Goal: Task Accomplishment & Management: Complete application form

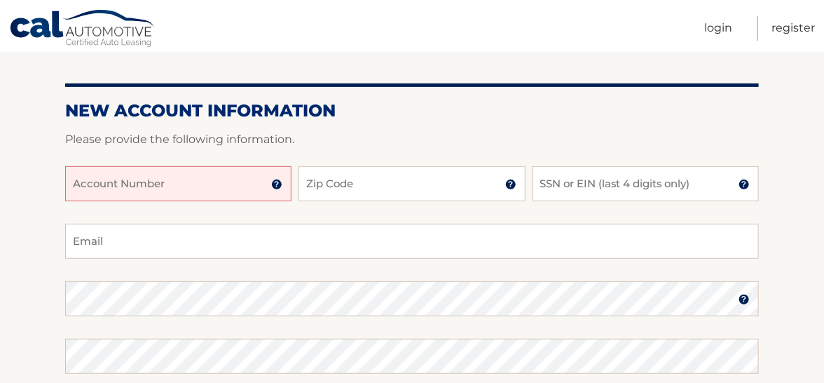
scroll to position [140, 0]
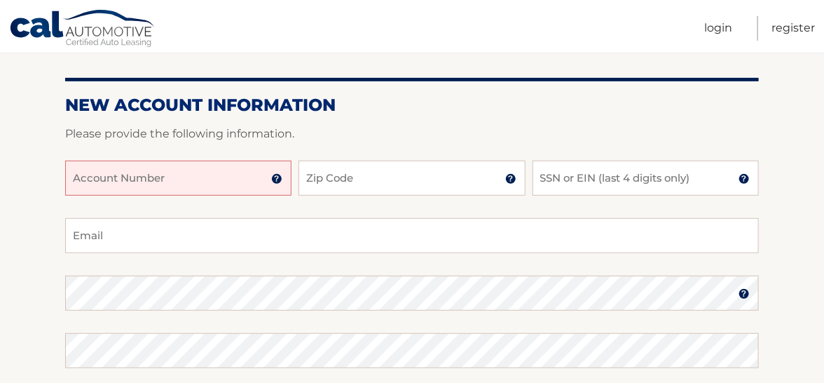
click at [234, 186] on input "Account Number" at bounding box center [178, 178] width 226 height 35
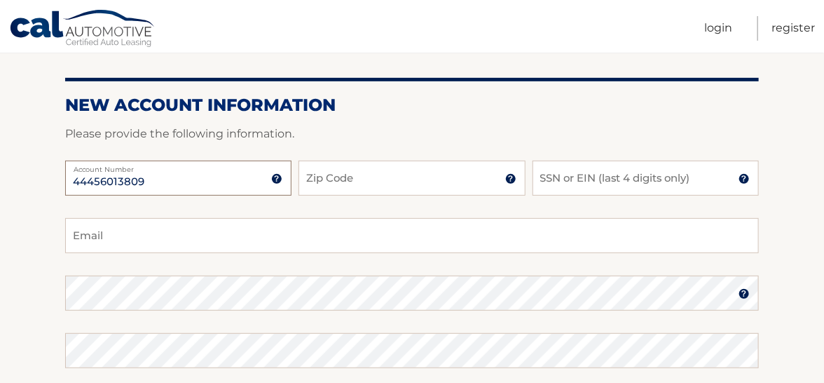
type input "44456013809"
click at [339, 186] on input "Zip Code" at bounding box center [412, 178] width 226 height 35
type input "33414"
click at [569, 179] on input "SSN or EIN (last 4 digits only)" at bounding box center [646, 178] width 226 height 35
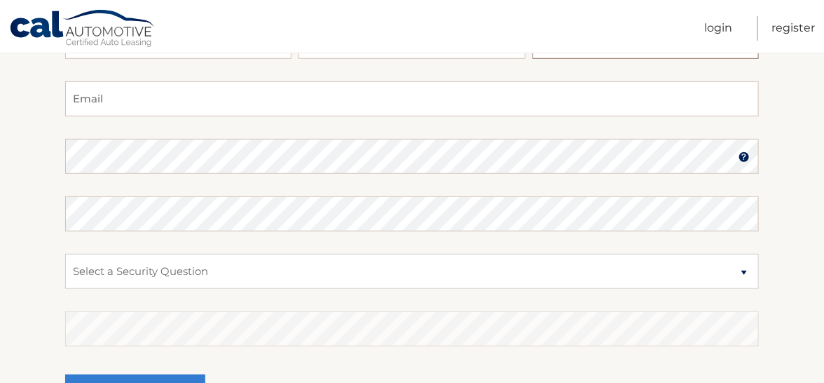
scroll to position [280, 0]
type input "5461"
click at [127, 100] on input "Email" at bounding box center [412, 95] width 694 height 35
type input "frnc_ed@yahoo.com"
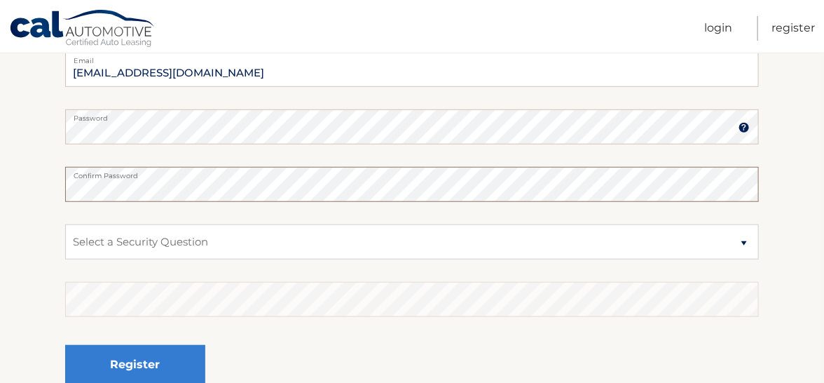
scroll to position [350, 0]
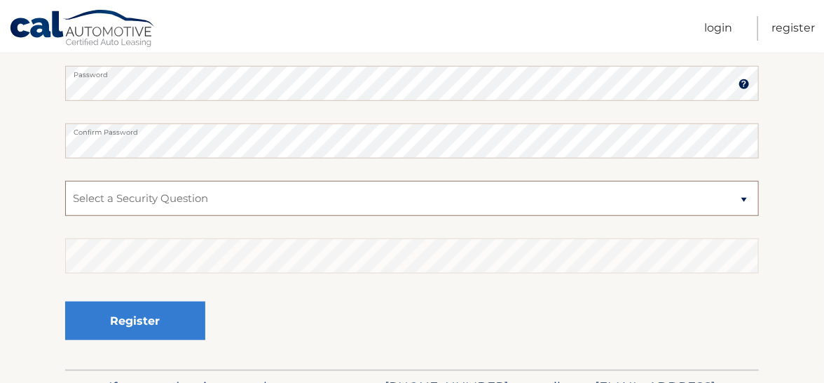
click at [745, 200] on select "Select a Security Question What was the name of your elementary school? What is…" at bounding box center [412, 198] width 694 height 35
select select "1"
click at [65, 181] on select "Select a Security Question What was the name of your elementary school? What is…" at bounding box center [412, 198] width 694 height 35
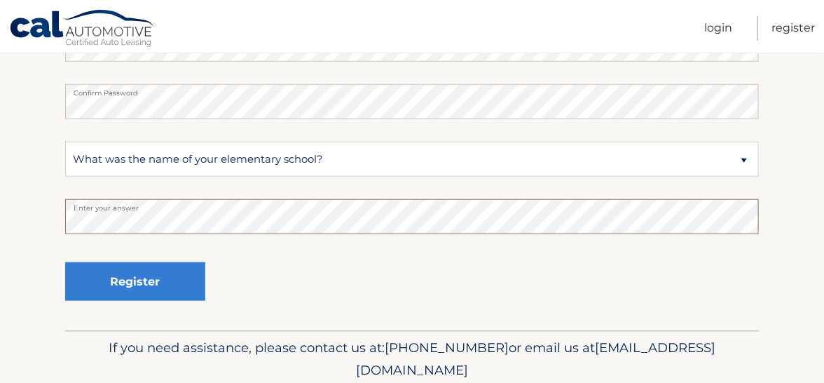
scroll to position [421, 0]
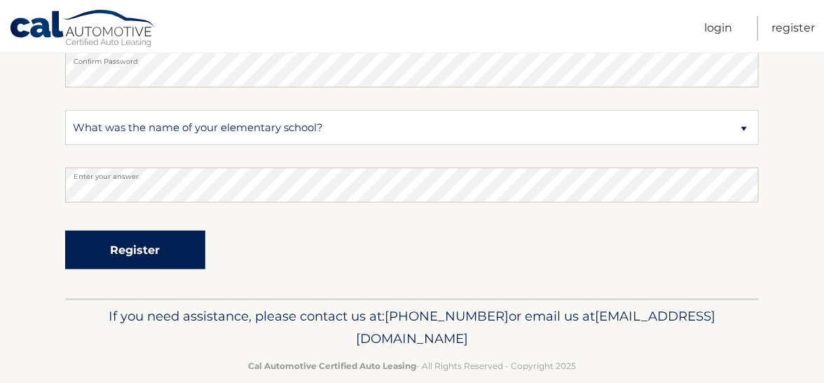
click at [184, 257] on button "Register" at bounding box center [135, 250] width 140 height 39
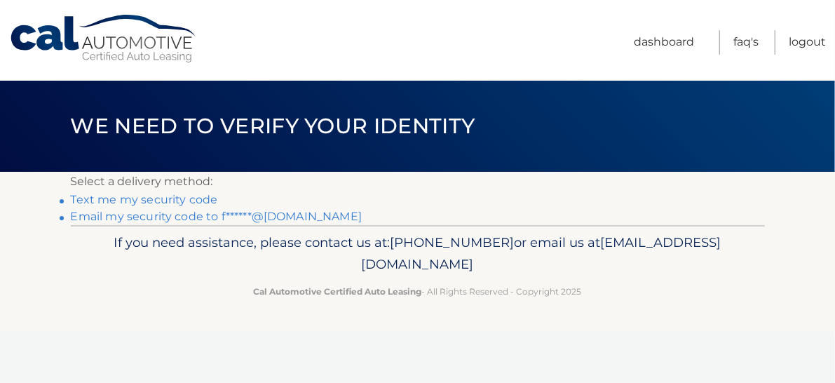
click at [193, 197] on link "Text me my security code" at bounding box center [144, 199] width 147 height 13
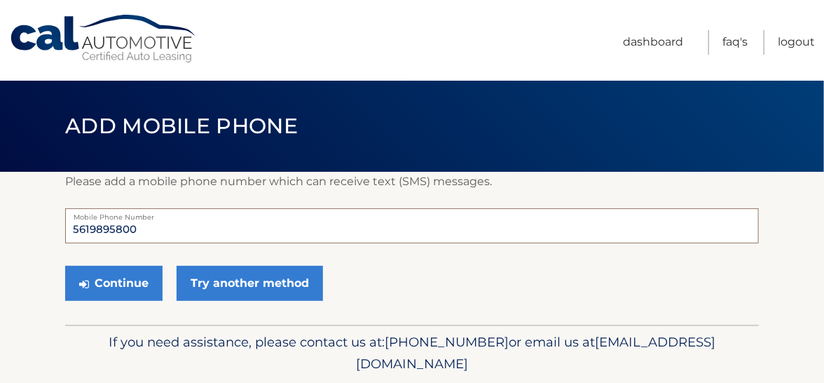
drag, startPoint x: 137, startPoint y: 229, endPoint x: 62, endPoint y: 240, distance: 76.4
click at [62, 240] on section "Please add a mobile phone number which can receive text (SMS) messages. 5619895…" at bounding box center [412, 248] width 824 height 153
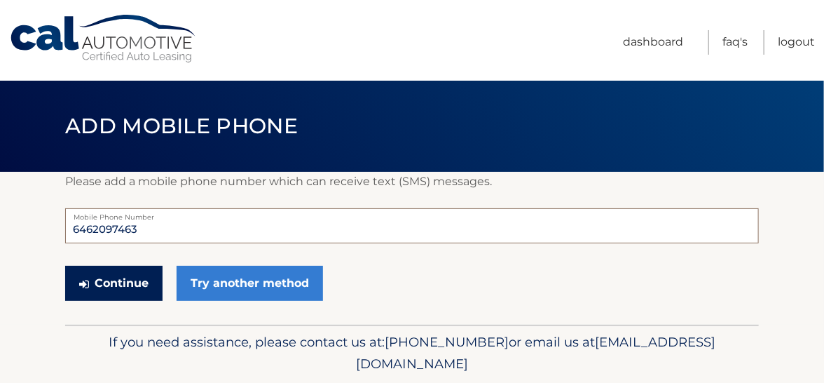
type input "6462097463"
click at [114, 285] on button "Continue" at bounding box center [113, 283] width 97 height 35
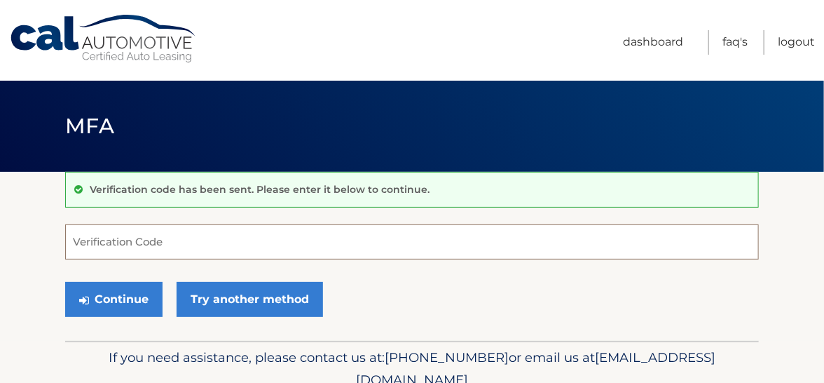
click at [97, 240] on input "Verification Code" at bounding box center [412, 241] width 694 height 35
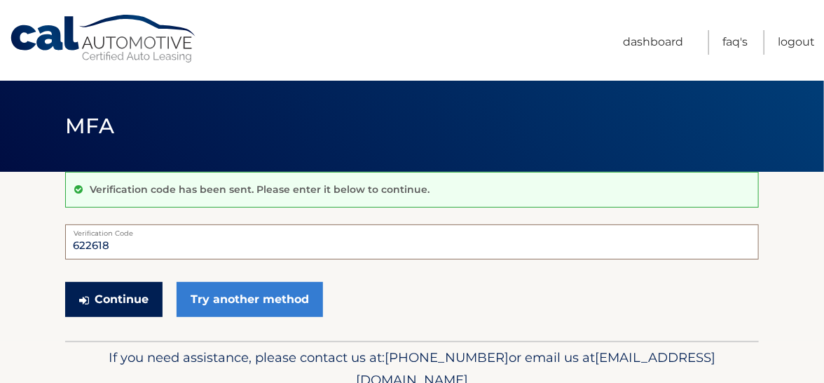
type input "622618"
click at [124, 305] on button "Continue" at bounding box center [113, 299] width 97 height 35
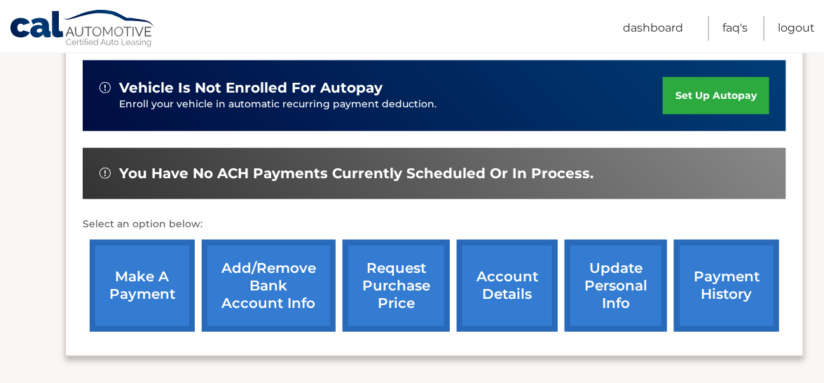
scroll to position [421, 0]
